Goal: Task Accomplishment & Management: Manage account settings

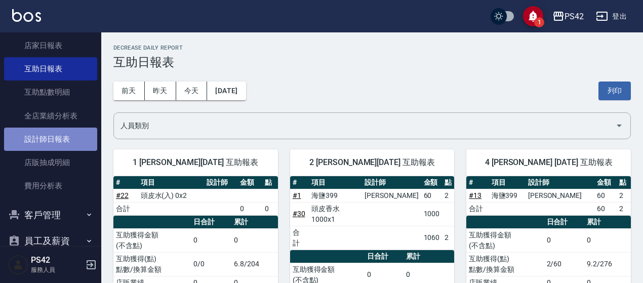
click at [55, 142] on link "設計師日報表" at bounding box center [50, 139] width 93 height 23
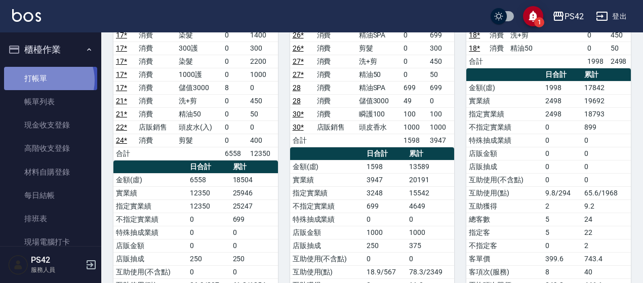
click at [48, 80] on link "打帳單" at bounding box center [50, 78] width 93 height 23
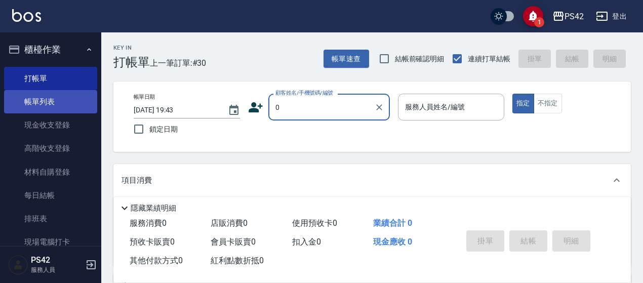
type input "/02/null"
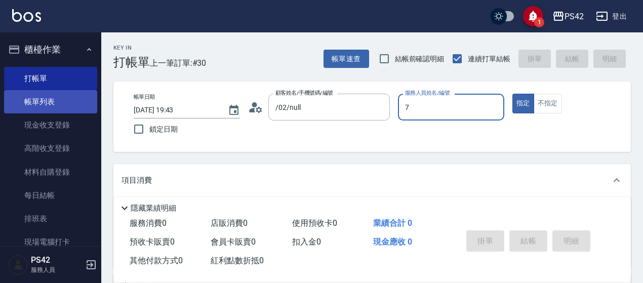
type input "74"
type input "無名字/0/null"
type input "7"
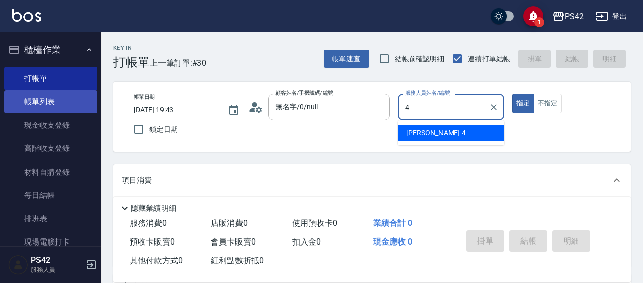
type input "[PERSON_NAME]-4"
type button "true"
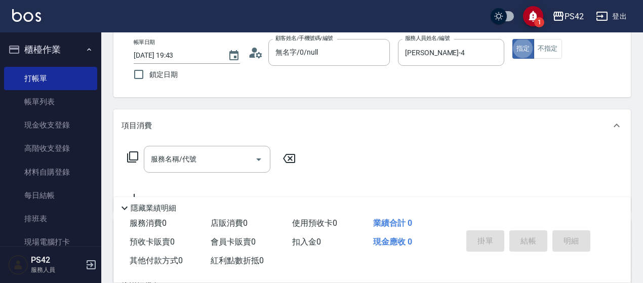
scroll to position [152, 0]
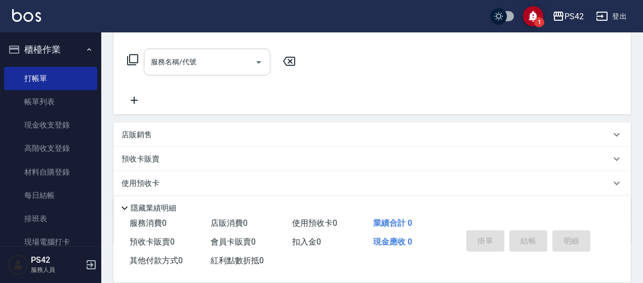
click at [238, 58] on input "服務名稱/代號" at bounding box center [199, 62] width 102 height 18
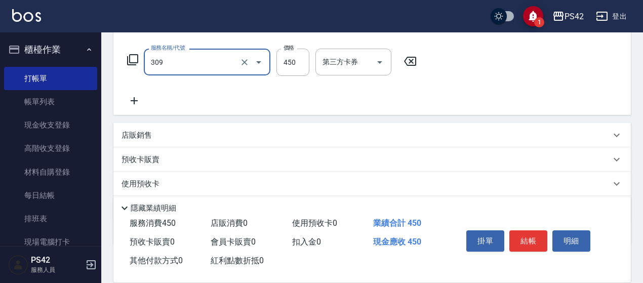
type input "洗+剪(309)"
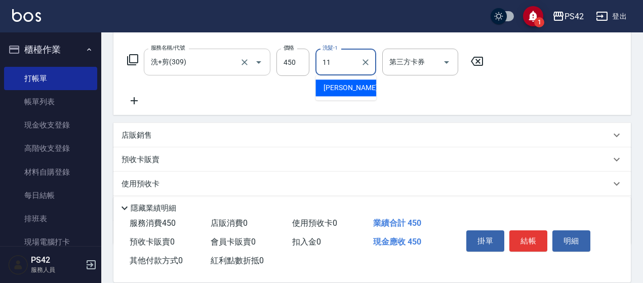
type input "[PERSON_NAME]-11"
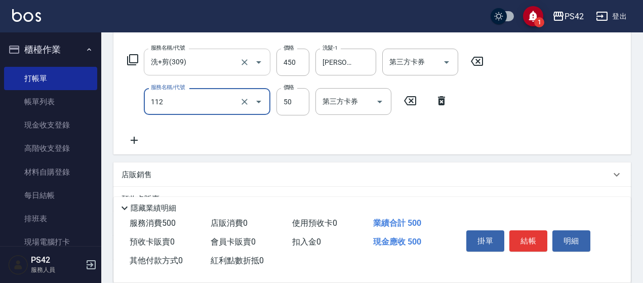
type input "精油50(112)"
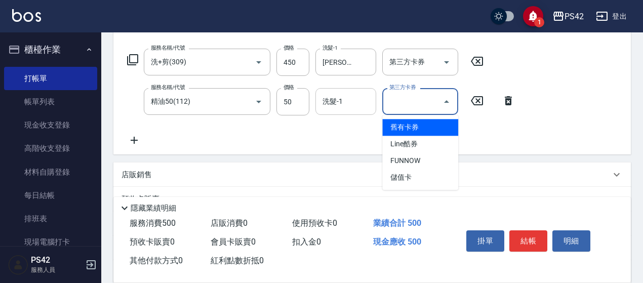
click at [365, 101] on input "洗髮-1" at bounding box center [346, 102] width 52 height 18
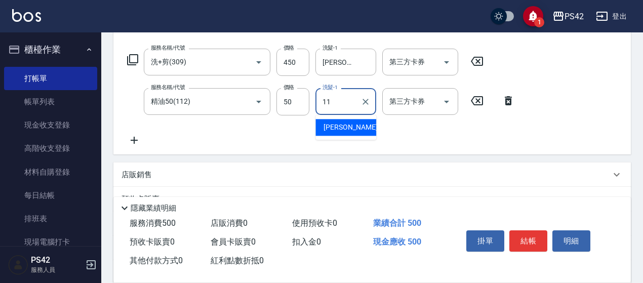
type input "[PERSON_NAME]-11"
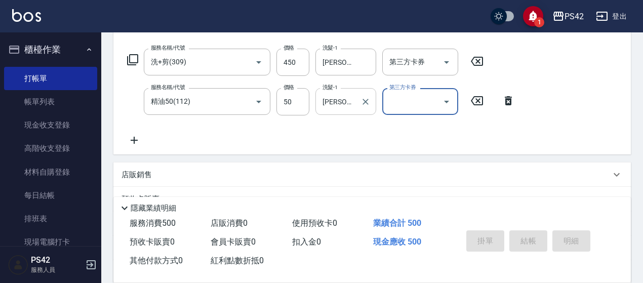
scroll to position [0, 0]
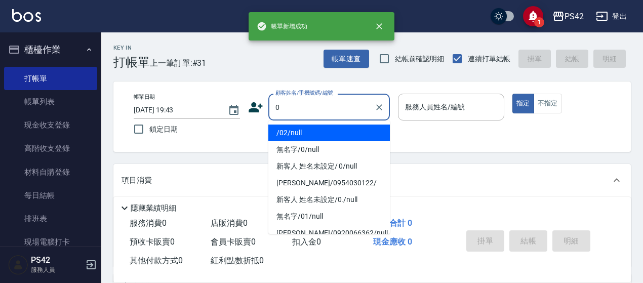
type input "/02/null"
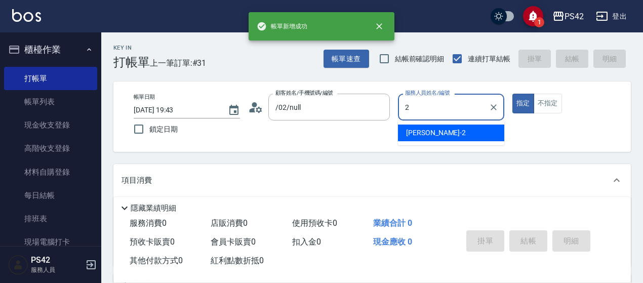
type input "[PERSON_NAME]-2"
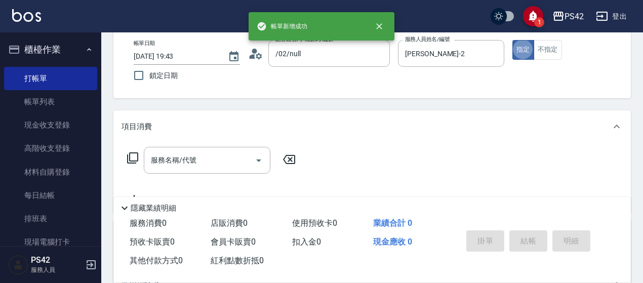
scroll to position [101, 0]
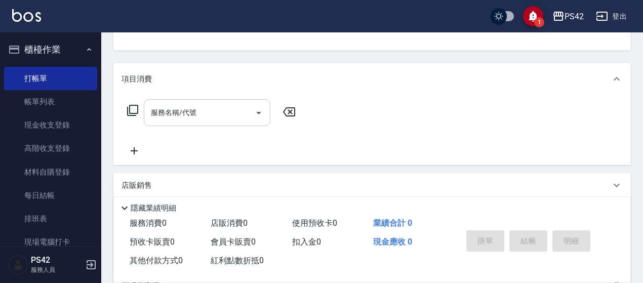
click at [189, 117] on input "服務名稱/代號" at bounding box center [199, 113] width 102 height 18
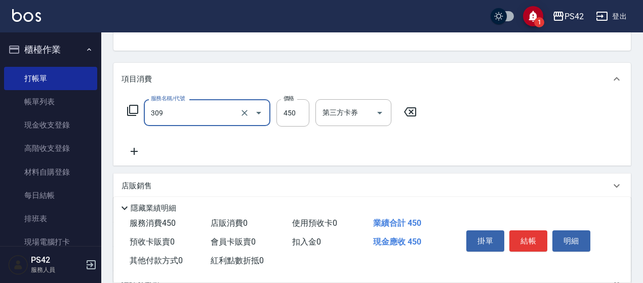
type input "洗+剪(309)"
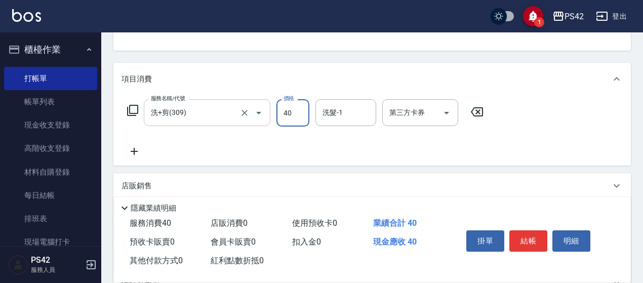
type input "450"
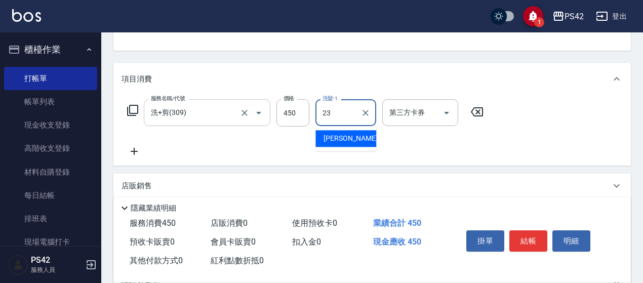
type input "[PERSON_NAME]-23"
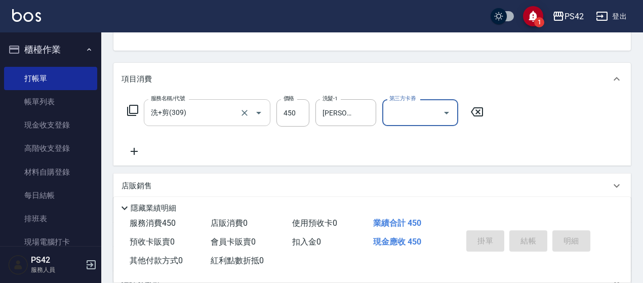
type input "[DATE] 19:44"
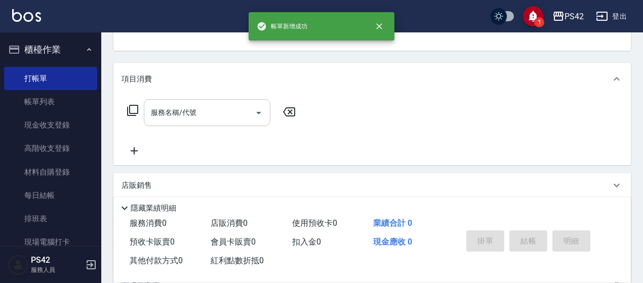
scroll to position [98, 0]
type input "/02/null"
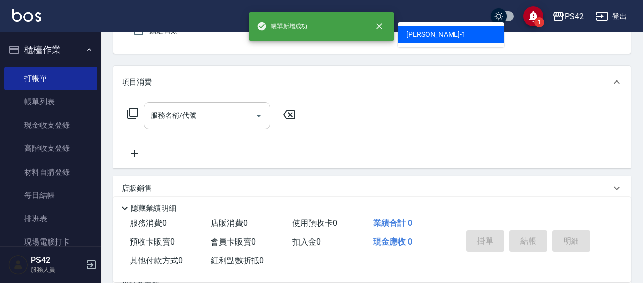
type input "[PERSON_NAME]-1"
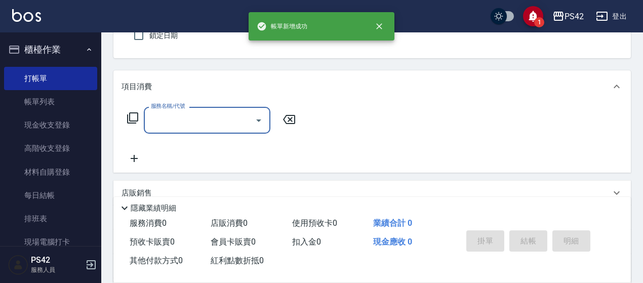
type input "0"
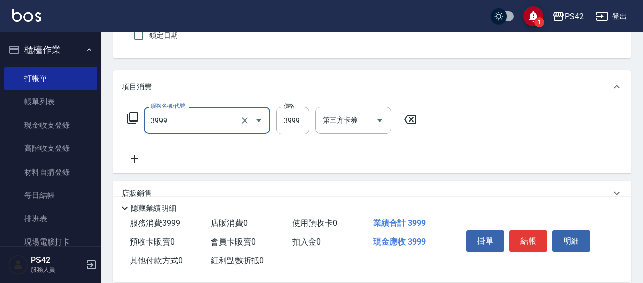
type input "男士接髮(3999)"
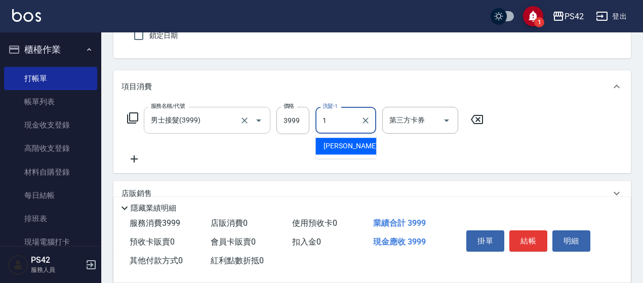
type input "[PERSON_NAME]-1"
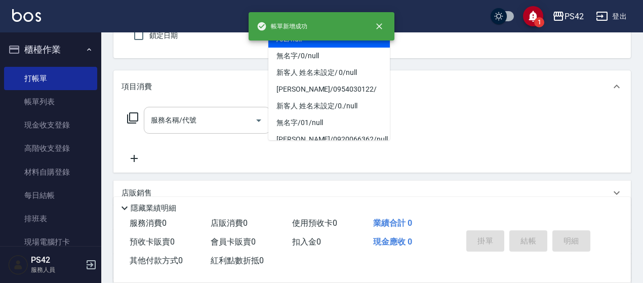
type input "/02/null"
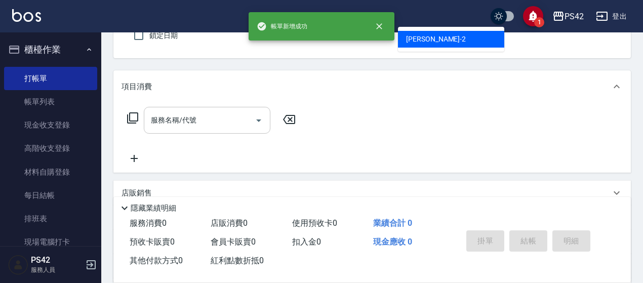
type input "[PERSON_NAME]-2"
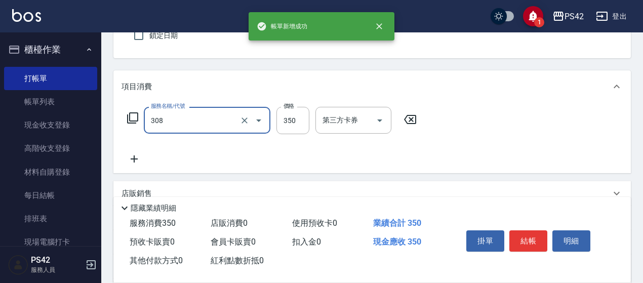
type input "洗+剪(308)"
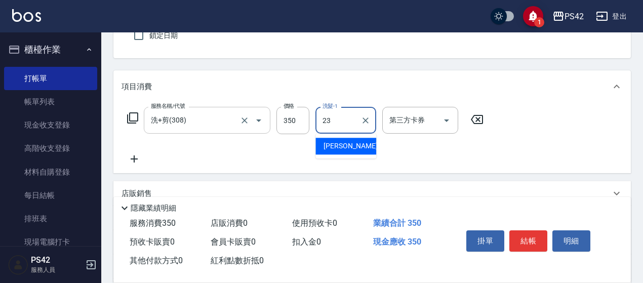
type input "[PERSON_NAME]-23"
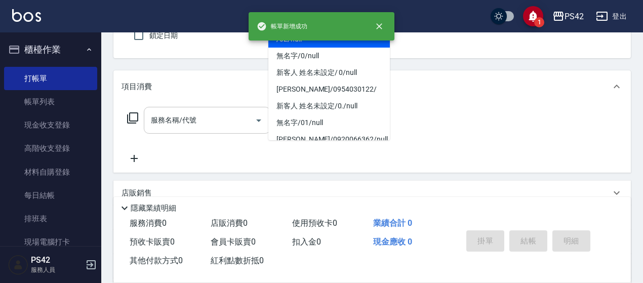
type input "/02/null"
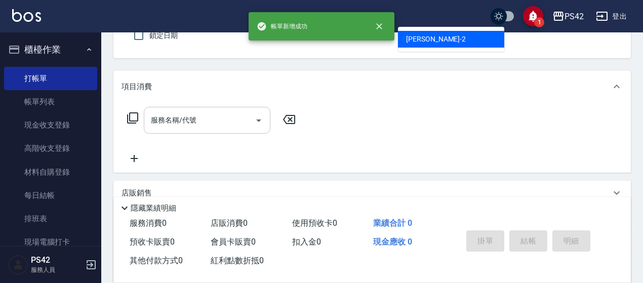
type input "[PERSON_NAME]-2"
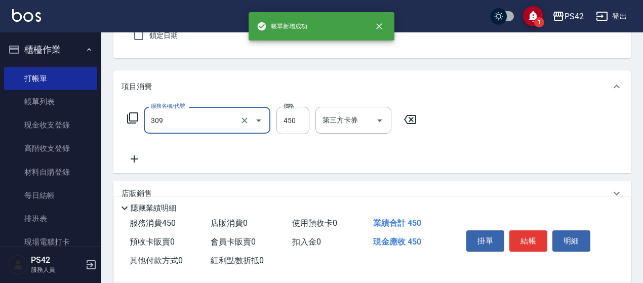
type input "洗+剪(309)"
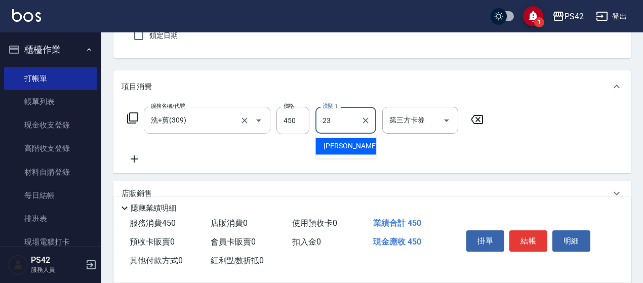
type input "[PERSON_NAME]-23"
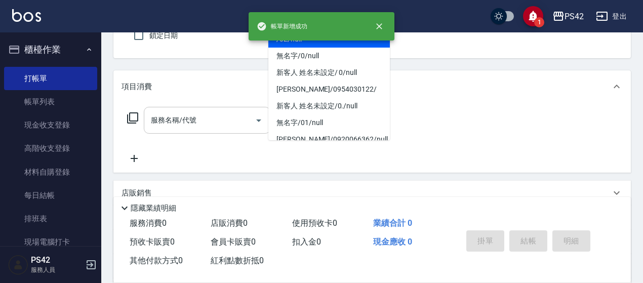
type input "/02/null"
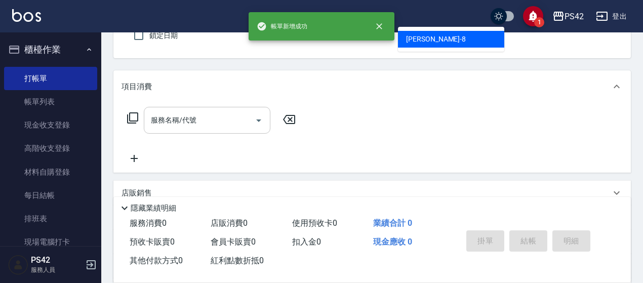
type input "[PERSON_NAME]-8"
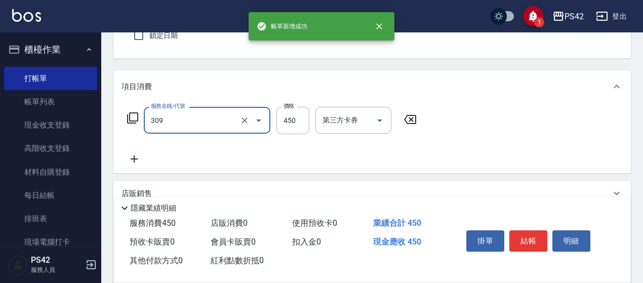
type input "洗+剪(309)"
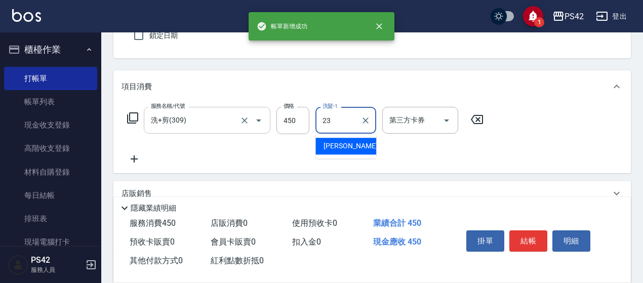
type input "[PERSON_NAME]-23"
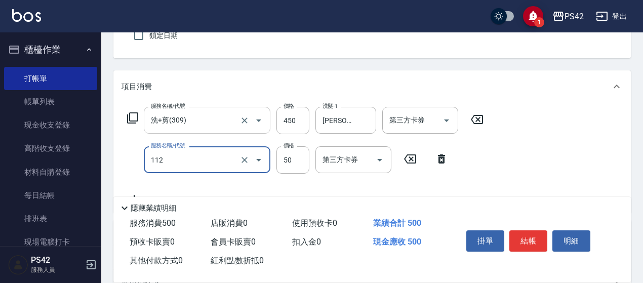
type input "精油50(112)"
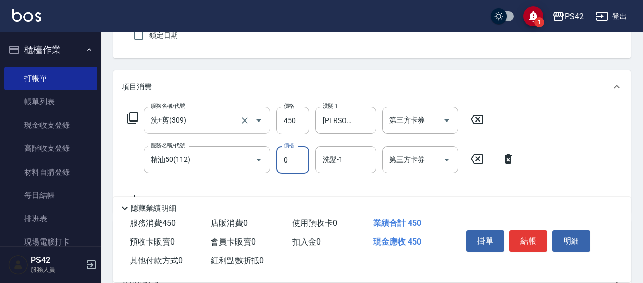
type input "50"
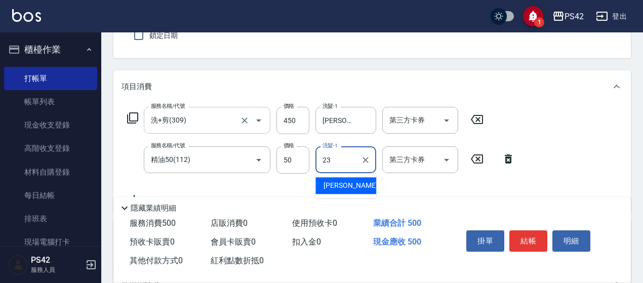
type input "[PERSON_NAME]-23"
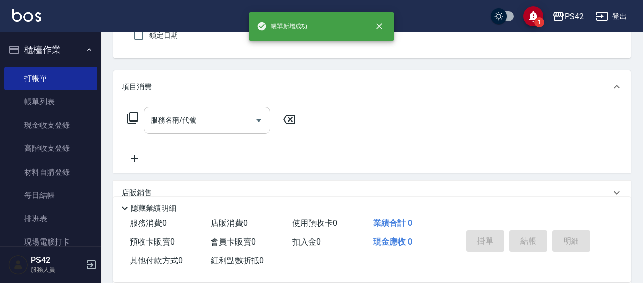
type input "/02/null"
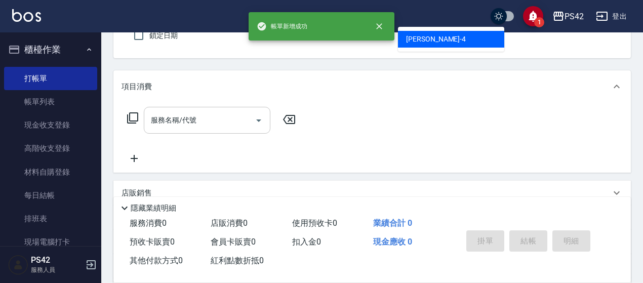
type input "[PERSON_NAME]-4"
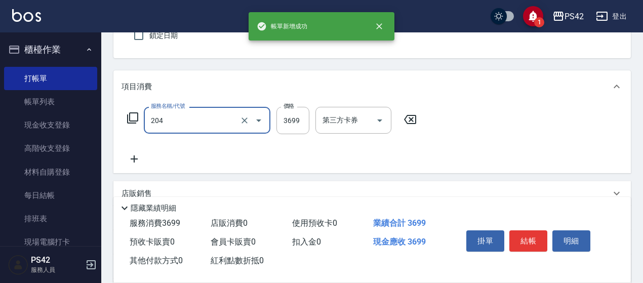
type input "OVC燙髮(204)"
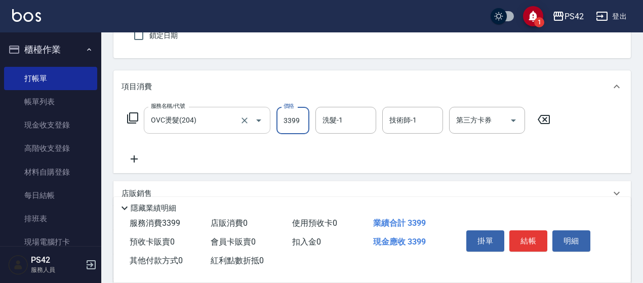
type input "3399"
type input "[PERSON_NAME]-33"
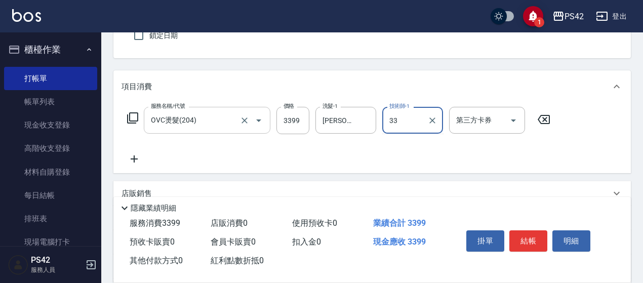
type input "[PERSON_NAME]-33"
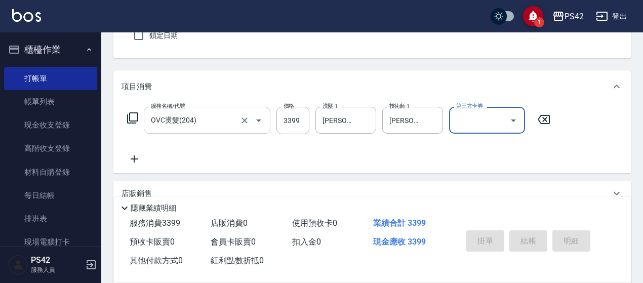
type input "0"
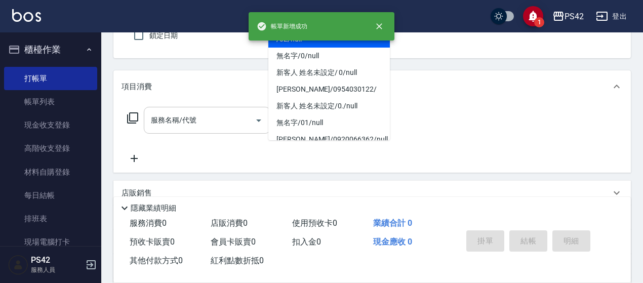
type input "/02/null"
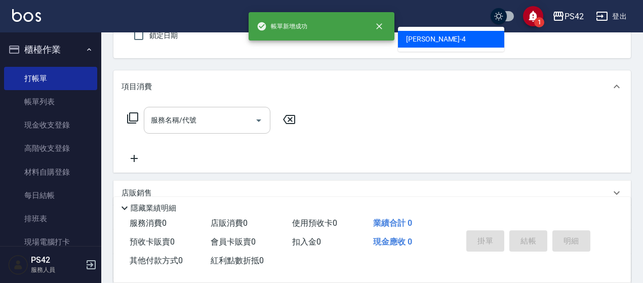
type input "[PERSON_NAME]-4"
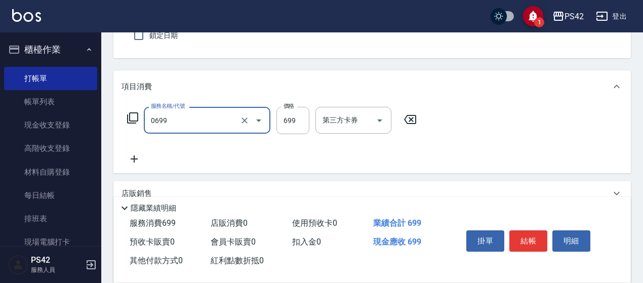
type input "精油SPA(0699)"
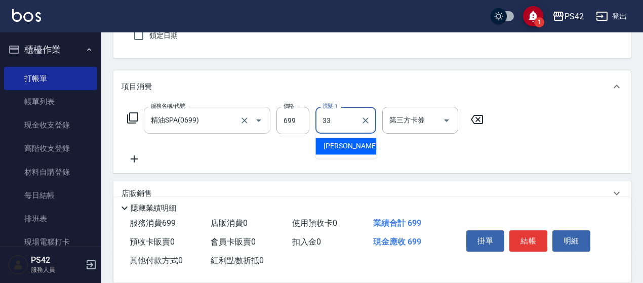
type input "[PERSON_NAME]-33"
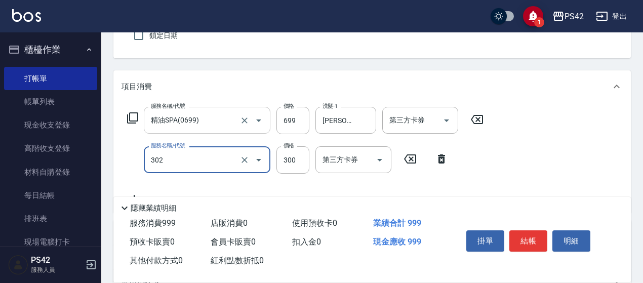
type input "剪髮(302)"
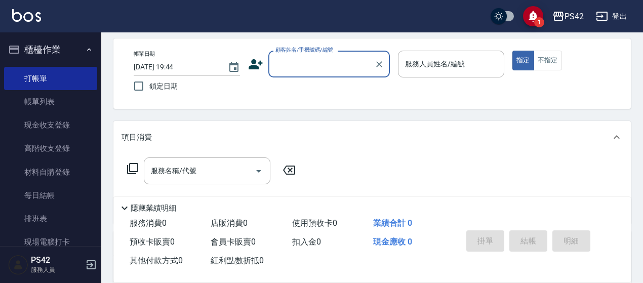
scroll to position [0, 0]
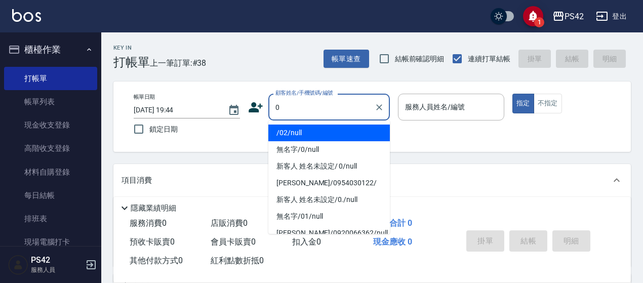
type input "/02/null"
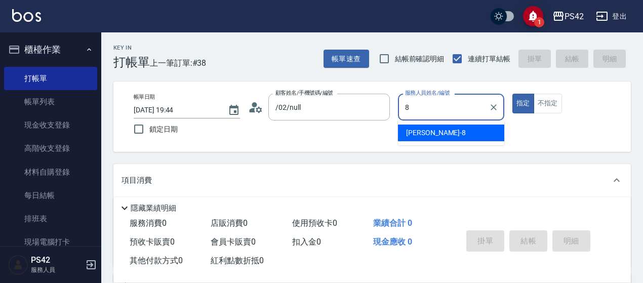
type input "[PERSON_NAME]-8"
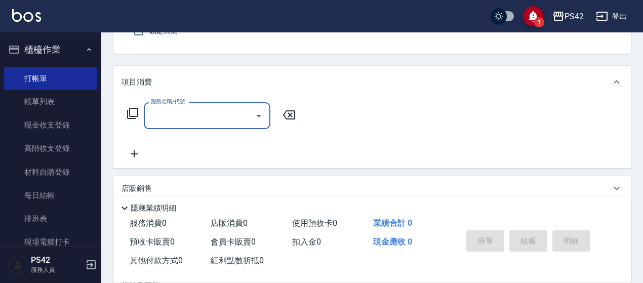
scroll to position [101, 0]
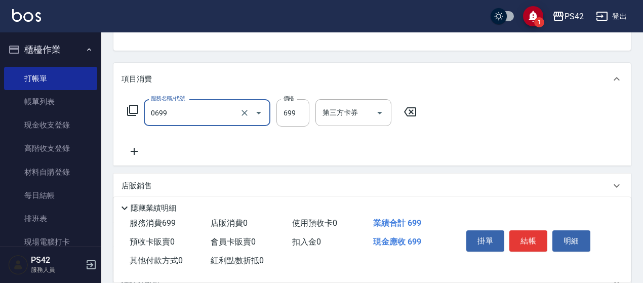
type input "精油SPA(0699)"
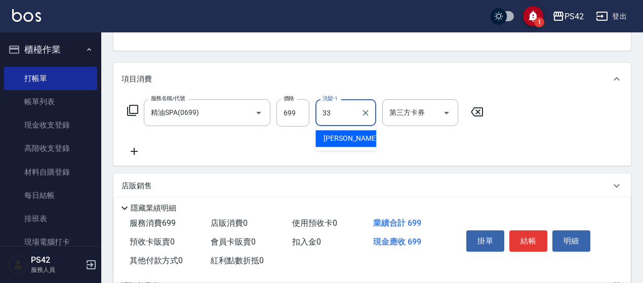
type input "[PERSON_NAME]-33"
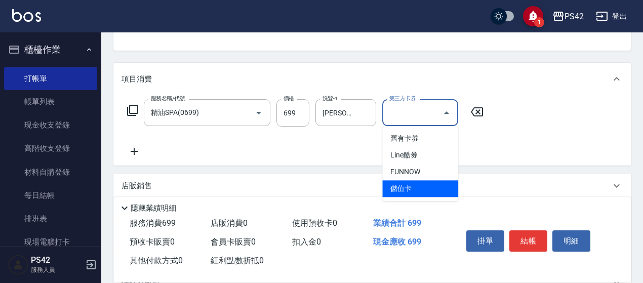
type input "儲值卡"
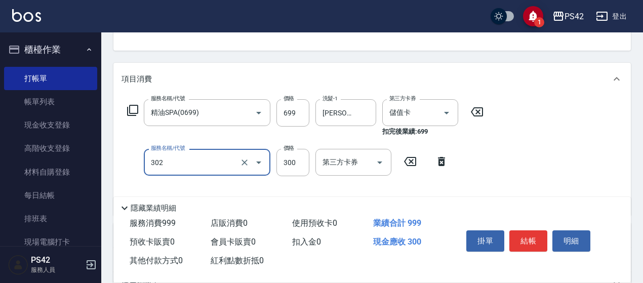
type input "剪髮(302)"
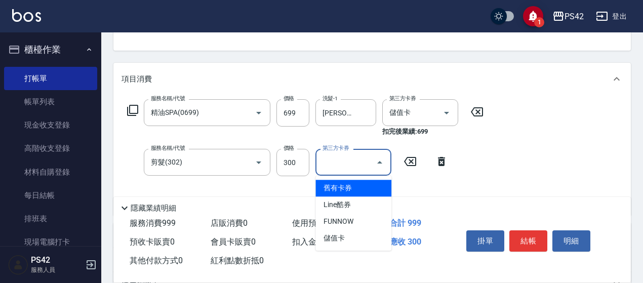
type input "舊有卡券"
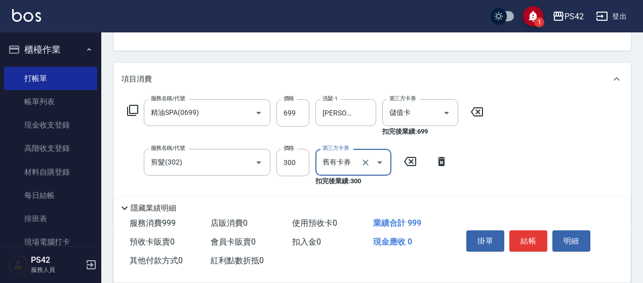
click at [537, 233] on button "結帳" at bounding box center [528, 240] width 38 height 21
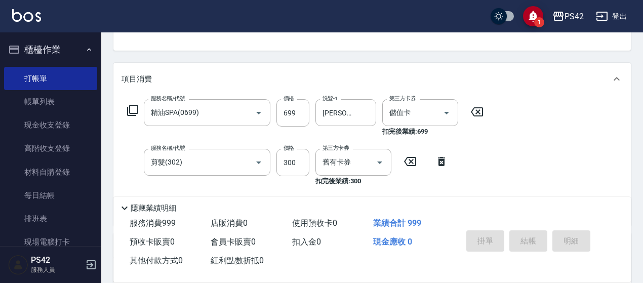
type input "[DATE] 19:45"
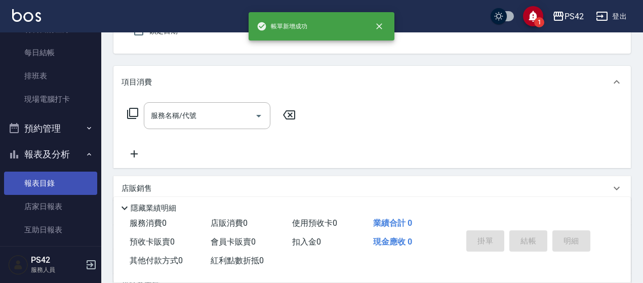
scroll to position [152, 0]
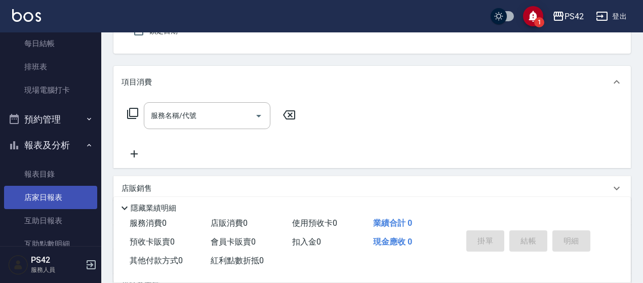
click at [61, 193] on link "店家日報表" at bounding box center [50, 197] width 93 height 23
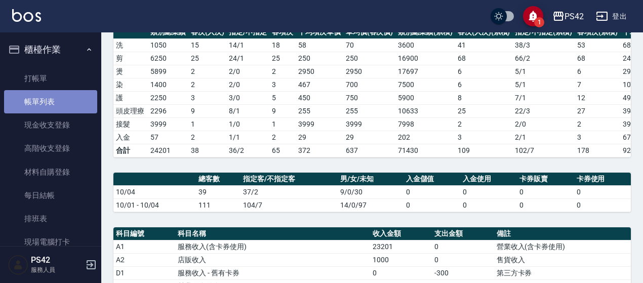
click at [52, 100] on link "帳單列表" at bounding box center [50, 101] width 93 height 23
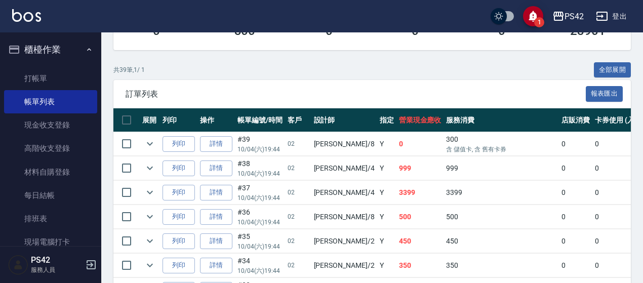
scroll to position [202, 0]
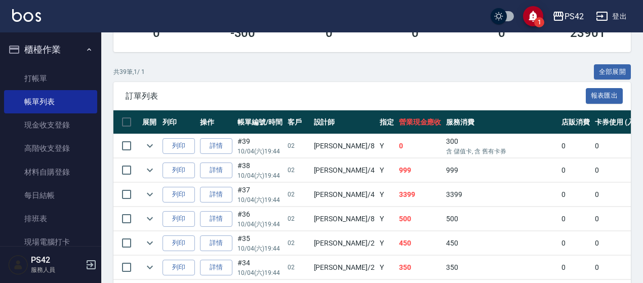
click at [234, 141] on td "詳情" at bounding box center [215, 146] width 37 height 24
click at [223, 145] on link "詳情" at bounding box center [216, 146] width 32 height 16
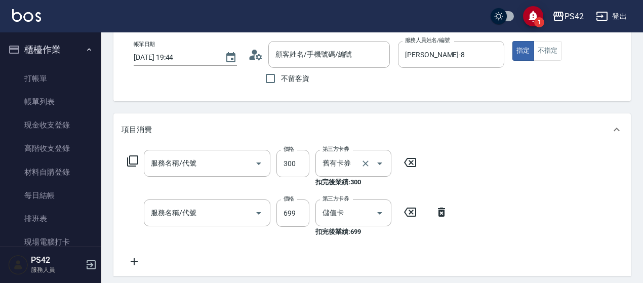
type input "[DATE] 19:44"
type input "[PERSON_NAME]-8"
type input "剪髮(302)"
type input "精油SPA(0699)"
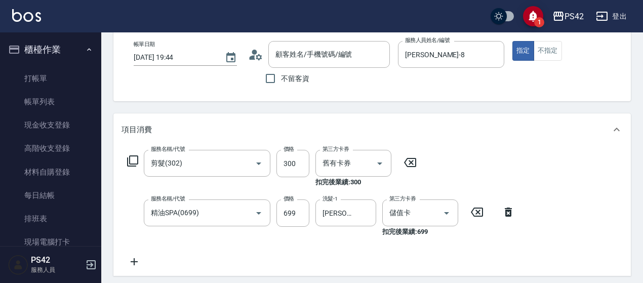
scroll to position [101, 0]
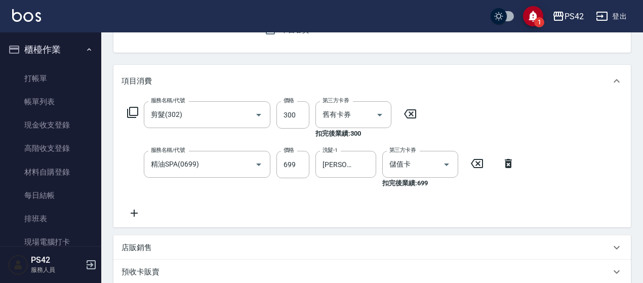
type input "/02/null"
click at [380, 115] on icon "Open" at bounding box center [379, 115] width 5 height 3
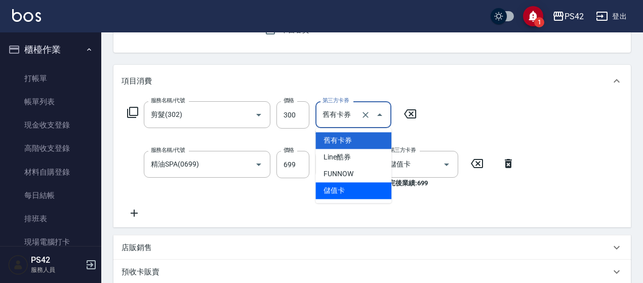
click at [338, 186] on span "儲值卡" at bounding box center [353, 190] width 76 height 17
type input "儲值卡"
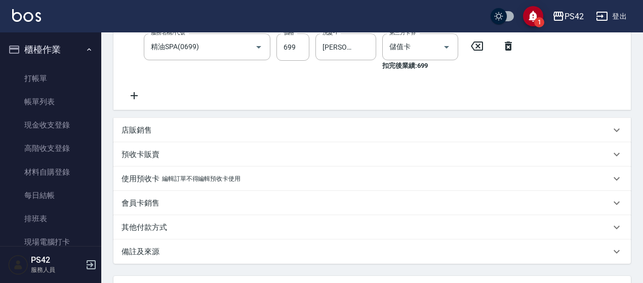
scroll to position [308, 0]
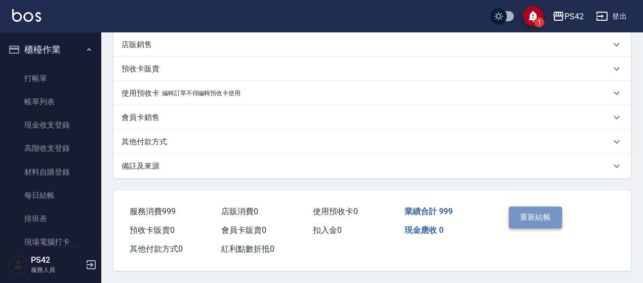
click at [530, 222] on button "重新結帳" at bounding box center [536, 216] width 54 height 21
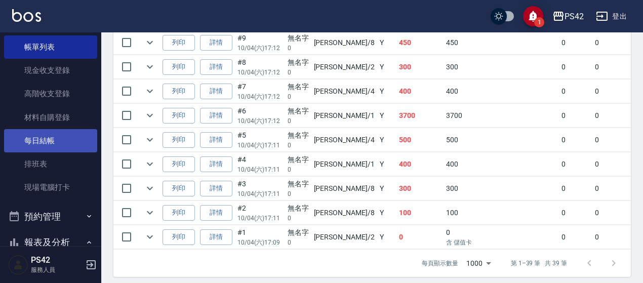
scroll to position [202, 0]
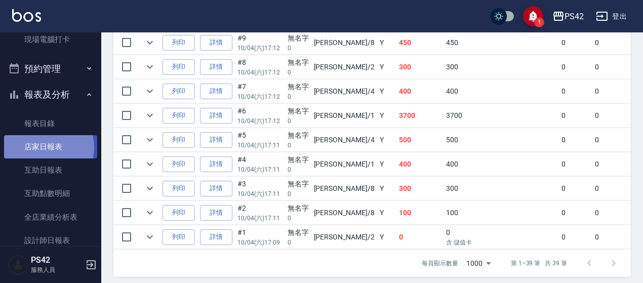
click at [44, 147] on link "店家日報表" at bounding box center [50, 146] width 93 height 23
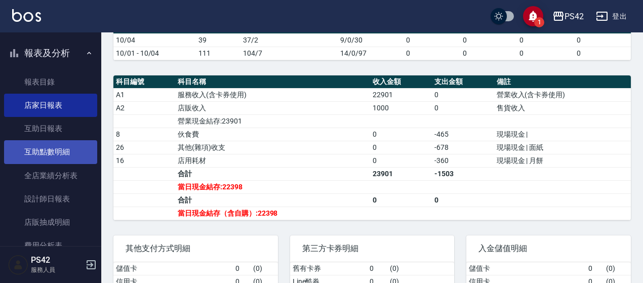
scroll to position [253, 0]
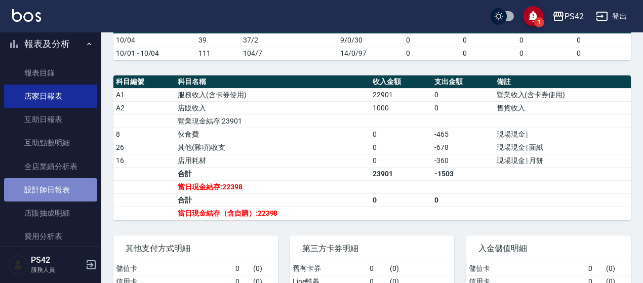
click at [53, 197] on link "設計師日報表" at bounding box center [50, 189] width 93 height 23
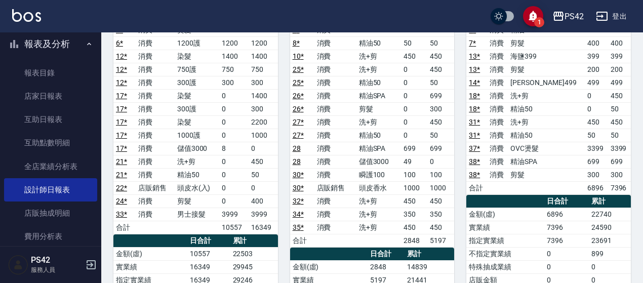
scroll to position [152, 0]
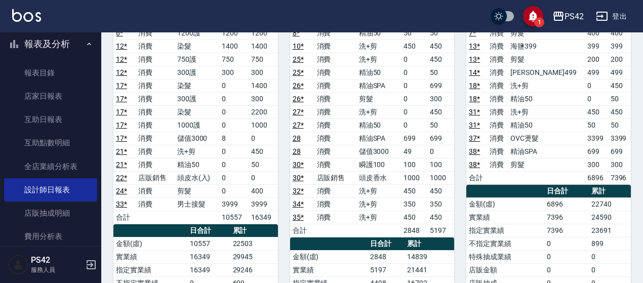
drag, startPoint x: 642, startPoint y: 81, endPoint x: 647, endPoint y: 70, distance: 12.4
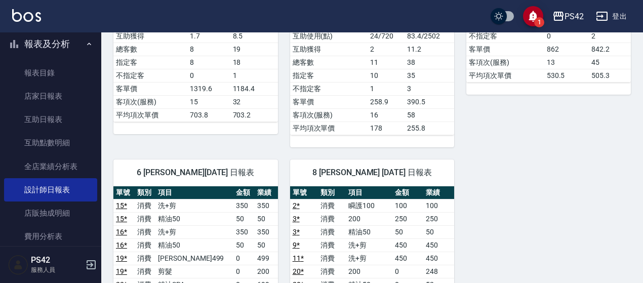
scroll to position [579, 0]
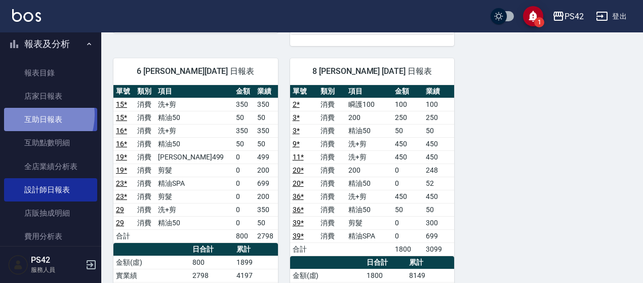
click at [30, 115] on link "互助日報表" at bounding box center [50, 119] width 93 height 23
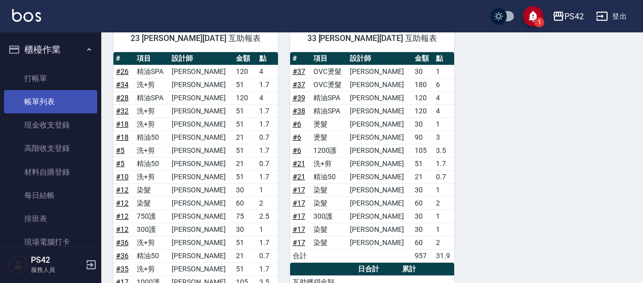
click at [16, 99] on link "帳單列表" at bounding box center [50, 101] width 93 height 23
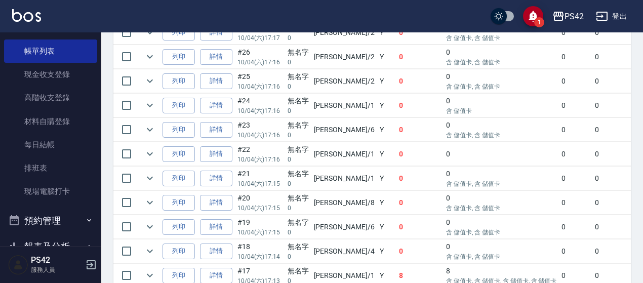
scroll to position [658, 0]
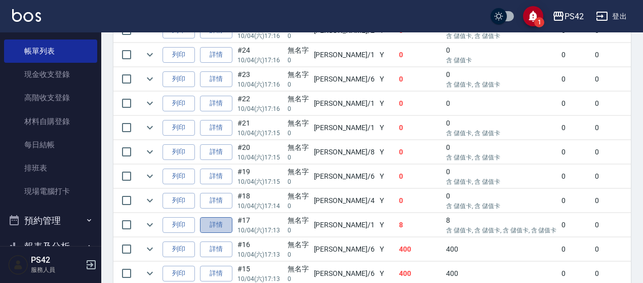
click at [209, 217] on link "詳情" at bounding box center [216, 225] width 32 height 16
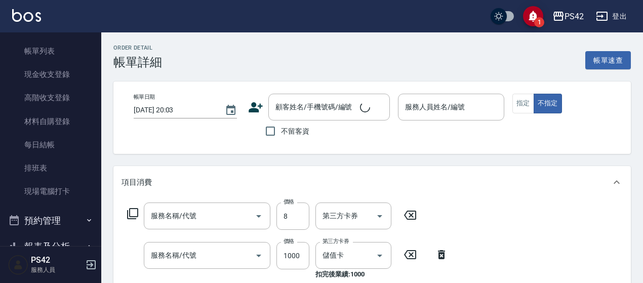
type input "[DATE] 17:13"
type input "[PERSON_NAME]-1"
type input "儲值3000(901)"
type input "1000護(404)"
type input "染髮(501)"
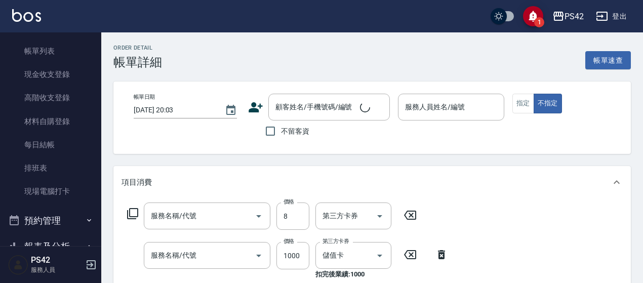
type input "300護(401)"
type input "染髮(501)"
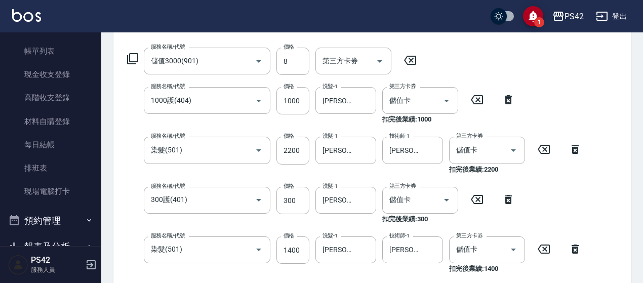
type input "無名字/0/null"
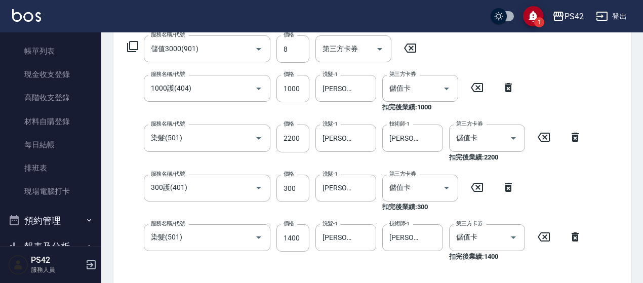
scroll to position [152, 0]
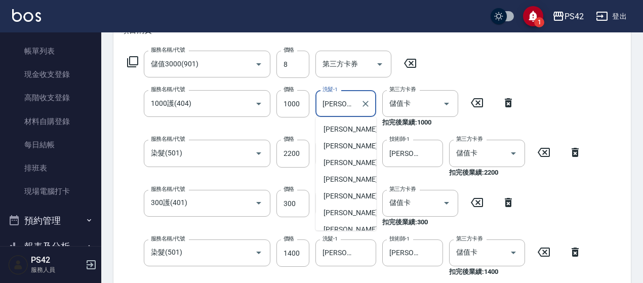
click at [354, 103] on input "[PERSON_NAME]-23" at bounding box center [338, 104] width 36 height 18
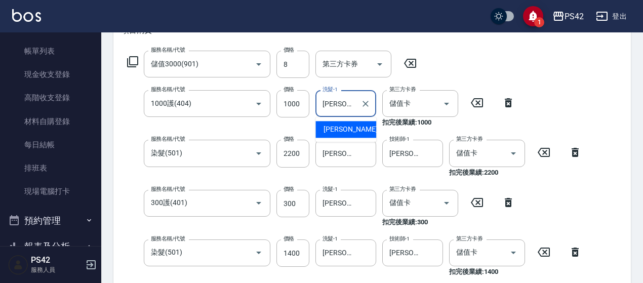
type input "王"
type input "3"
type input "[PERSON_NAME]-23"
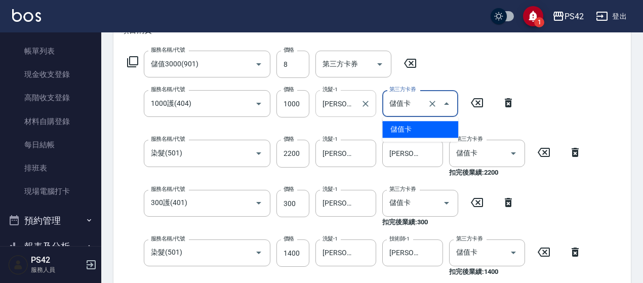
type input "儲值卡"
click at [363, 101] on icon "Clear" at bounding box center [365, 104] width 10 height 10
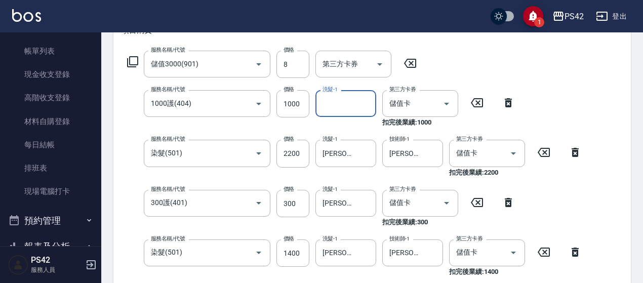
type input "2"
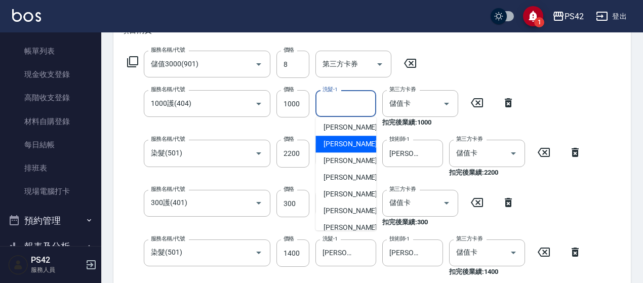
scroll to position [253, 0]
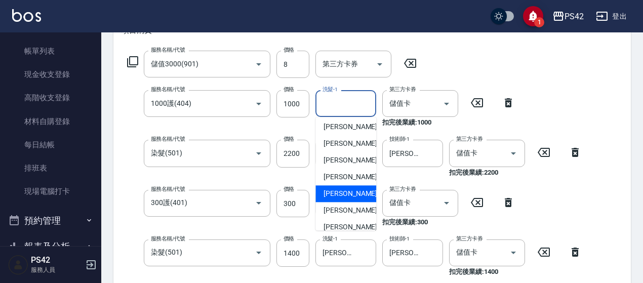
click at [342, 191] on span "[PERSON_NAME]-33" at bounding box center [355, 193] width 64 height 11
type input "[PERSON_NAME]-33"
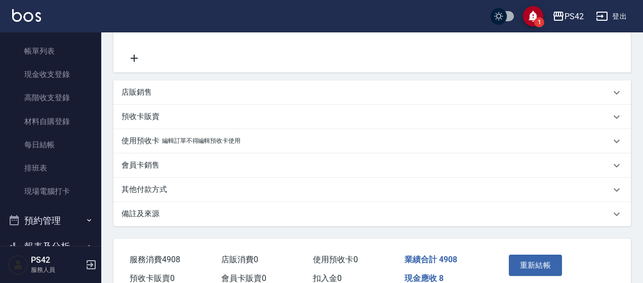
scroll to position [405, 0]
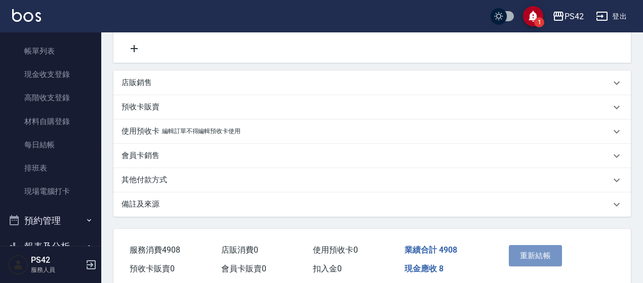
click at [526, 254] on button "重新結帳" at bounding box center [536, 255] width 54 height 21
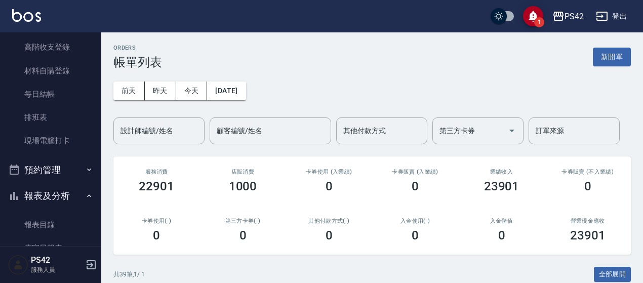
scroll to position [202, 0]
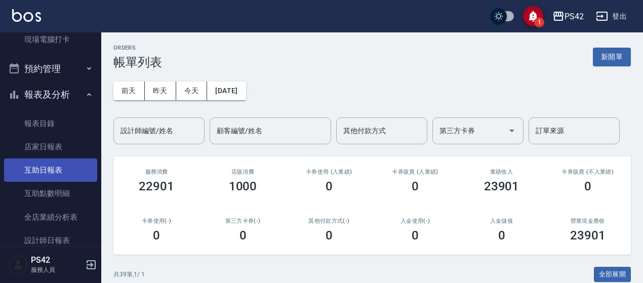
click at [41, 169] on link "互助日報表" at bounding box center [50, 169] width 93 height 23
